Goal: Task Accomplishment & Management: Complete application form

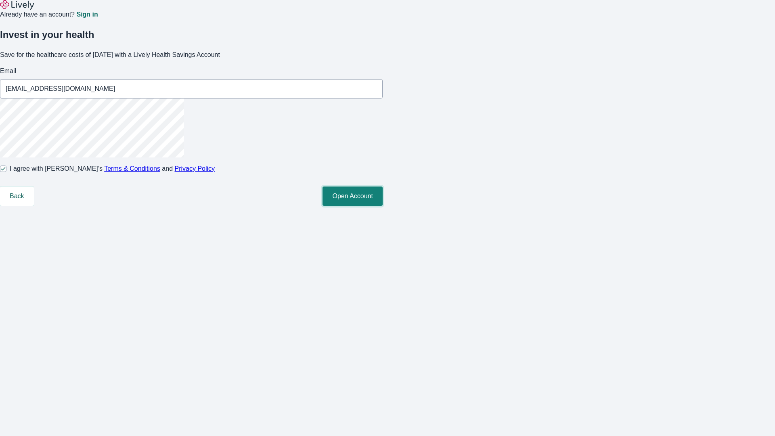
click at [383, 206] on button "Open Account" at bounding box center [353, 196] width 60 height 19
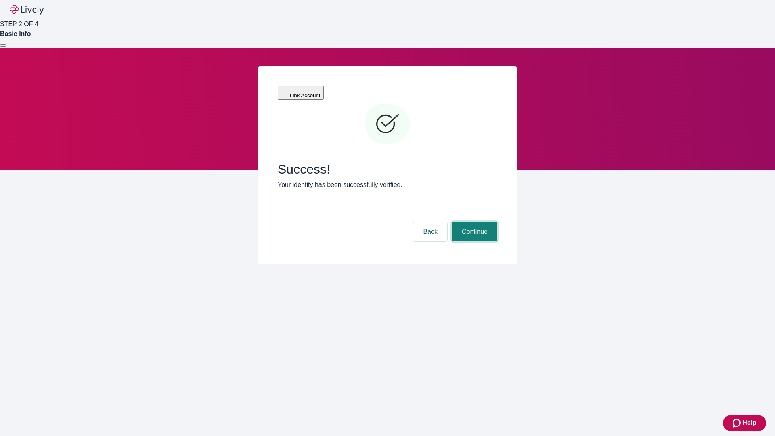
click at [474, 222] on button "Continue" at bounding box center [474, 231] width 45 height 19
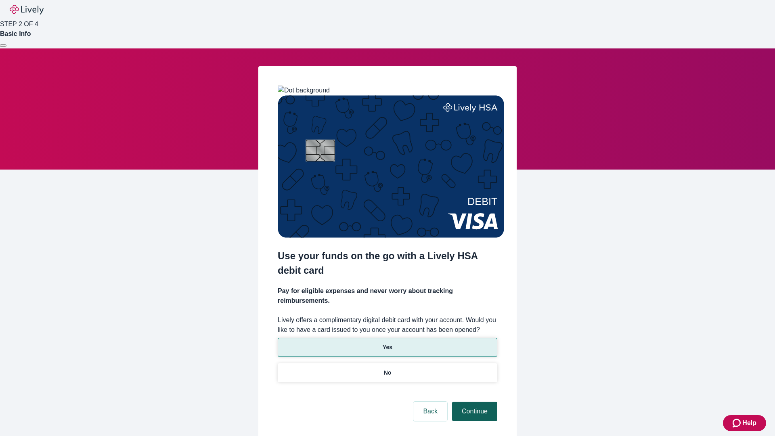
click at [387, 343] on p "Yes" at bounding box center [388, 347] width 10 height 8
click at [474, 402] on button "Continue" at bounding box center [474, 411] width 45 height 19
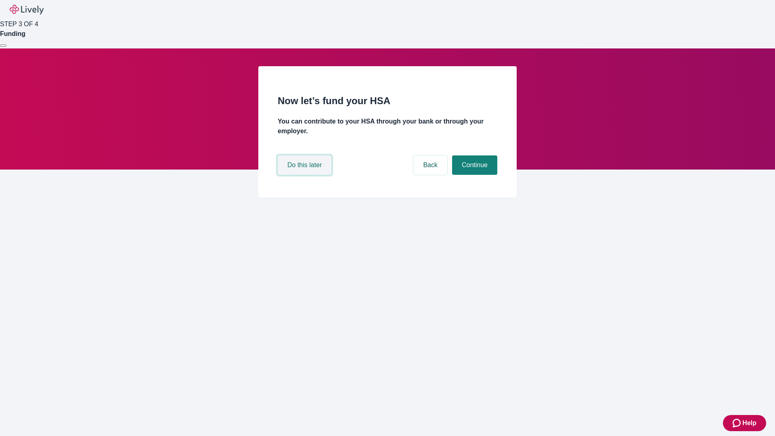
click at [306, 175] on button "Do this later" at bounding box center [305, 164] width 54 height 19
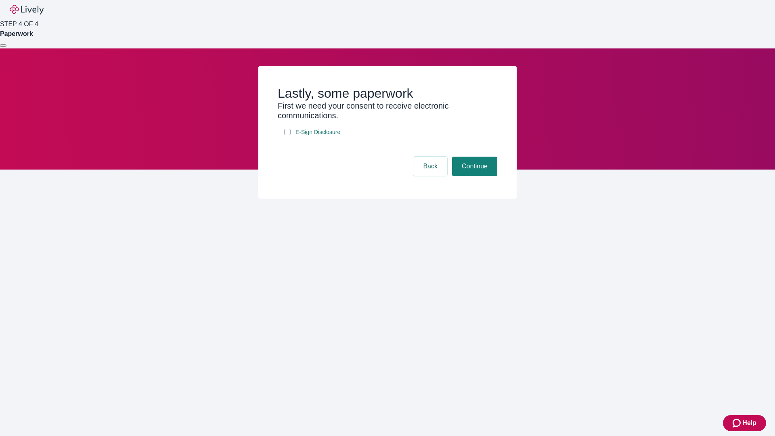
click at [287, 135] on input "E-Sign Disclosure" at bounding box center [287, 132] width 6 height 6
checkbox input "true"
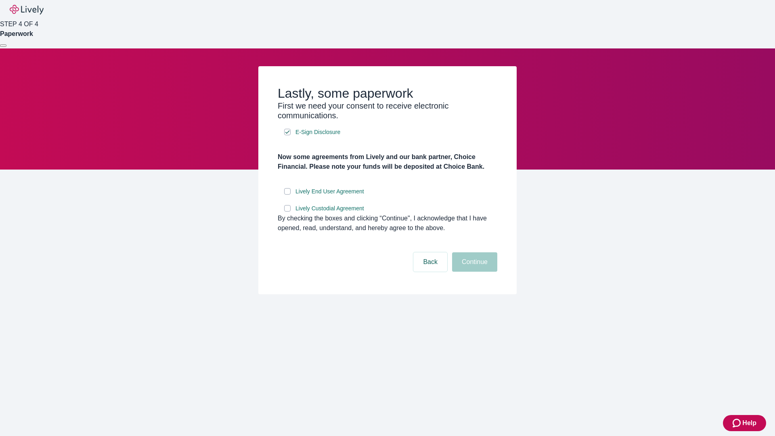
click at [287, 195] on input "Lively End User Agreement" at bounding box center [287, 191] width 6 height 6
checkbox input "true"
click at [287, 212] on input "Lively Custodial Agreement" at bounding box center [287, 208] width 6 height 6
checkbox input "true"
click at [474, 272] on button "Continue" at bounding box center [474, 261] width 45 height 19
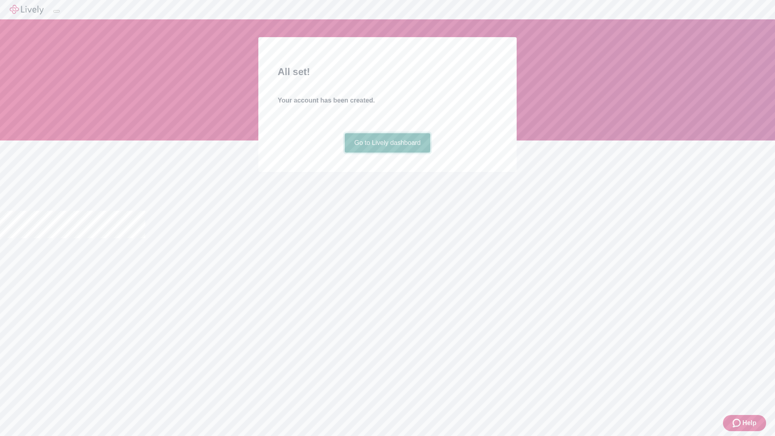
click at [387, 153] on link "Go to Lively dashboard" at bounding box center [388, 142] width 86 height 19
